Goal: Task Accomplishment & Management: Manage account settings

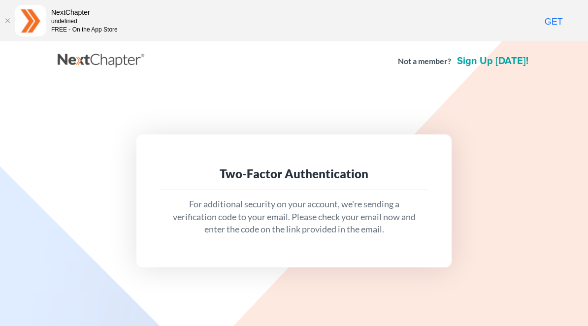
click at [120, 59] on link at bounding box center [102, 61] width 89 height 18
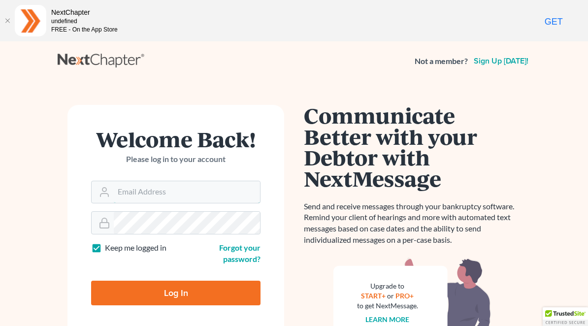
click at [210, 190] on input "Email Address" at bounding box center [187, 192] width 146 height 22
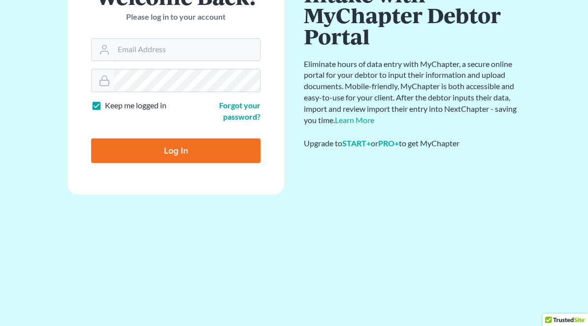
scroll to position [57, 0]
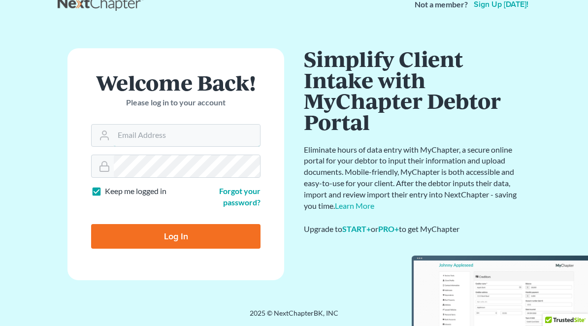
type input "pgarrity@derbeslaw.com"
click at [176, 235] on input "Log In" at bounding box center [175, 236] width 169 height 25
type input "Thinking..."
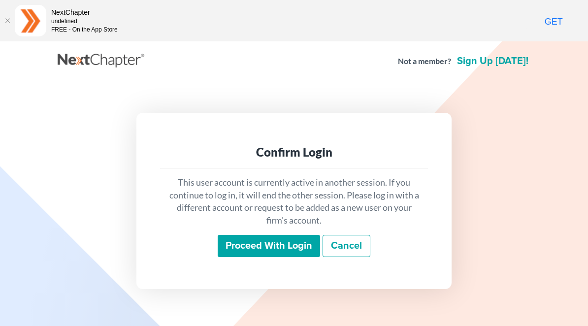
click at [274, 237] on input "Proceed with login" at bounding box center [269, 246] width 102 height 23
